Goal: Information Seeking & Learning: Learn about a topic

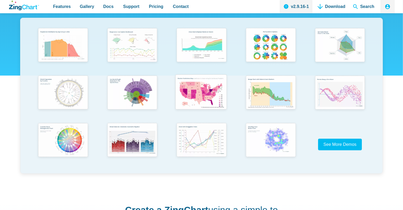
scroll to position [106, 0]
click at [193, 138] on img "App Content" at bounding box center [201, 140] width 57 height 41
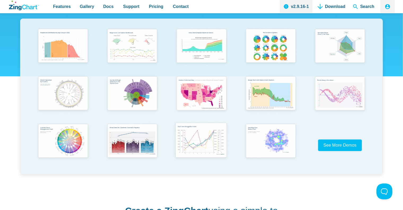
click at [199, 143] on img "App Content" at bounding box center [201, 141] width 57 height 41
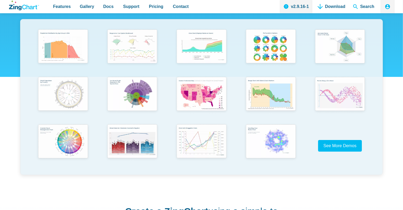
scroll to position [105, 0]
click at [326, 97] on img "App Content" at bounding box center [339, 94] width 57 height 41
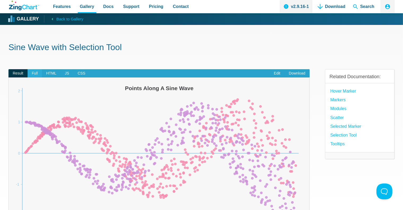
click at [37, 73] on span "Full" at bounding box center [35, 73] width 15 height 8
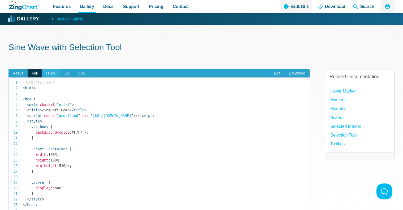
click at [49, 73] on span "HTML" at bounding box center [51, 73] width 19 height 8
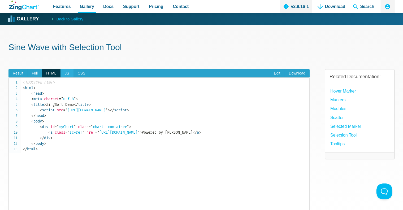
click at [65, 73] on span "JS" at bounding box center [67, 73] width 13 height 8
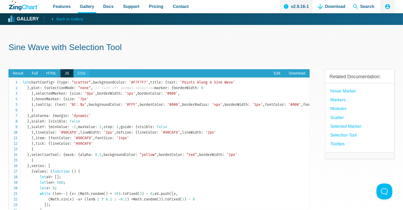
click at [81, 74] on span "CSS" at bounding box center [82, 73] width 16 height 8
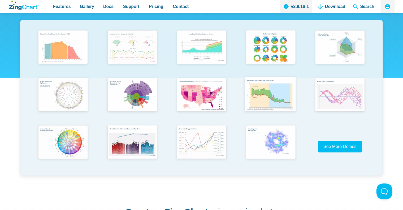
click at [263, 103] on img "App Content" at bounding box center [270, 95] width 57 height 41
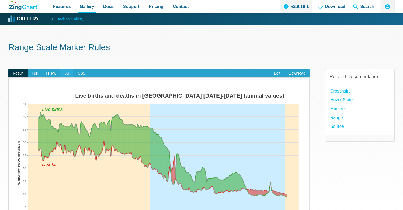
click at [68, 72] on span "JS" at bounding box center [67, 73] width 13 height 8
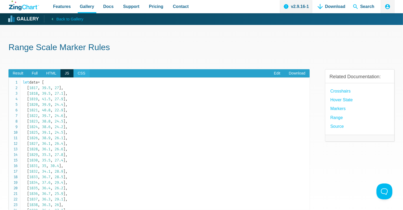
click at [80, 74] on span "CSS" at bounding box center [82, 73] width 16 height 8
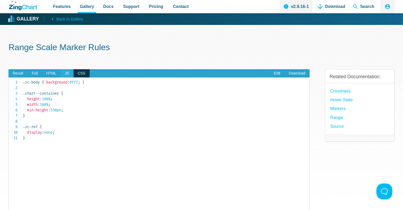
click at [67, 74] on span "JS" at bounding box center [67, 73] width 13 height 8
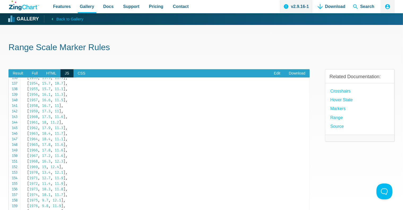
scroll to position [690, 0]
click at [53, 74] on span "HTML" at bounding box center [51, 73] width 19 height 8
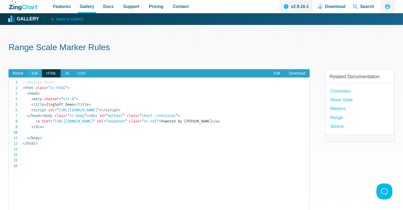
click at [36, 76] on span "Full" at bounding box center [35, 73] width 15 height 8
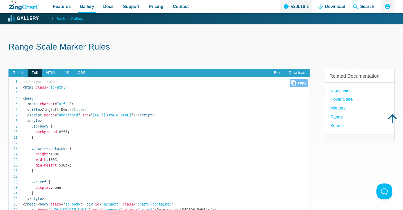
scroll to position [0, 0]
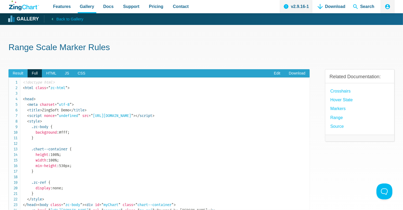
click at [18, 74] on span "Result" at bounding box center [17, 73] width 19 height 8
